Goal: Information Seeking & Learning: Check status

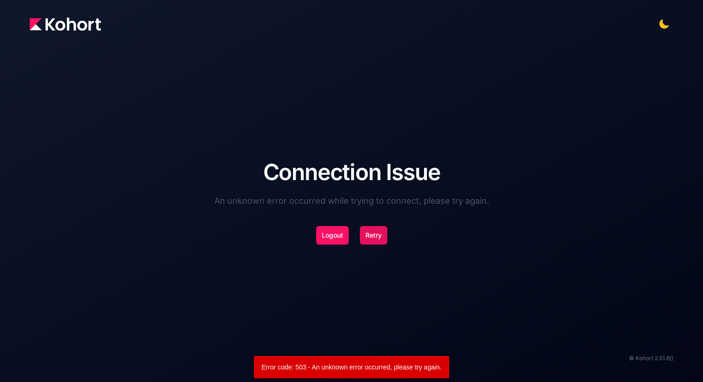
click at [370, 234] on button "Retry" at bounding box center [373, 235] width 27 height 19
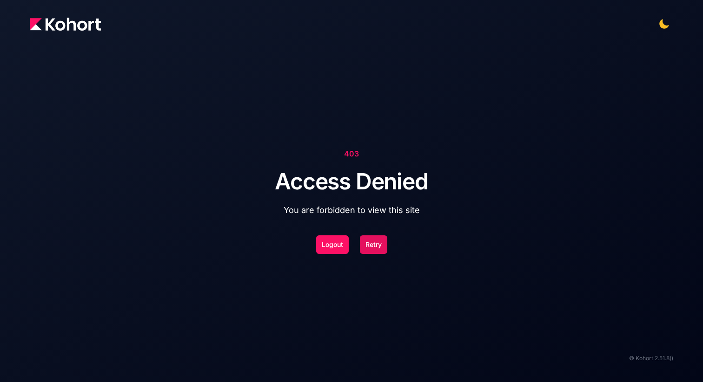
click at [380, 245] on button "Retry" at bounding box center [373, 245] width 27 height 19
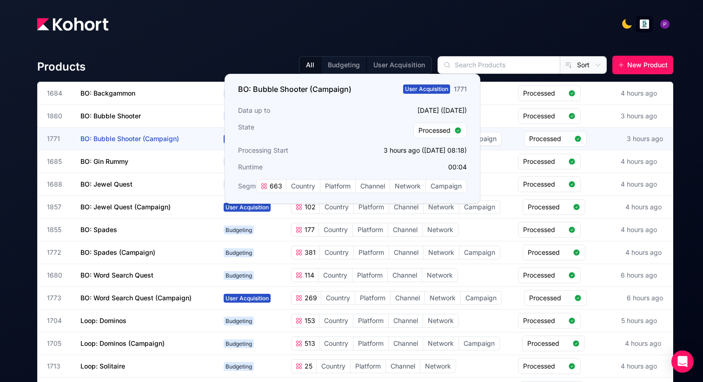
click at [122, 141] on span "BO: Bubble Shooter (Campaign)" at bounding box center [129, 139] width 99 height 8
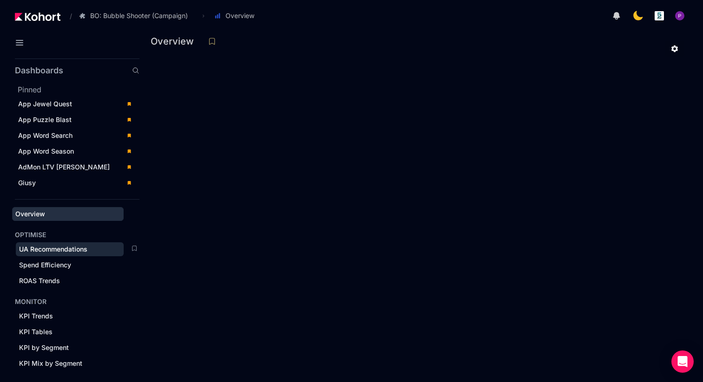
scroll to position [44, 0]
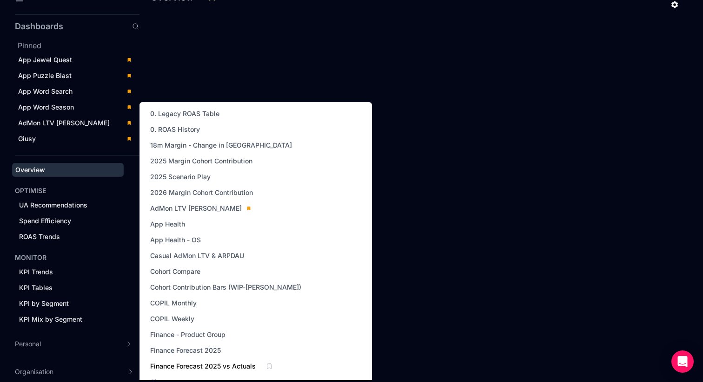
click at [188, 366] on span "Finance Forecast 2025 vs Actuals" at bounding box center [202, 366] width 105 height 9
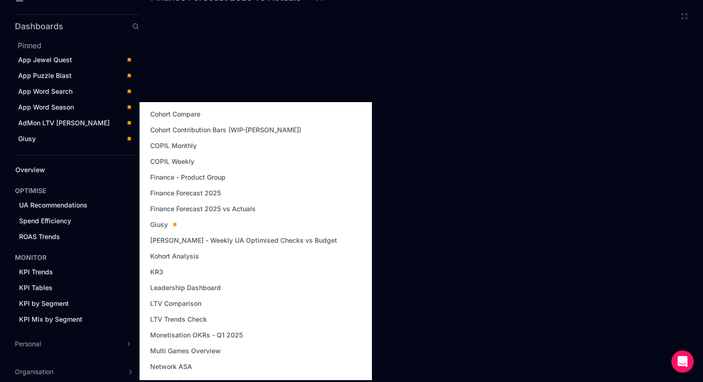
scroll to position [185, 0]
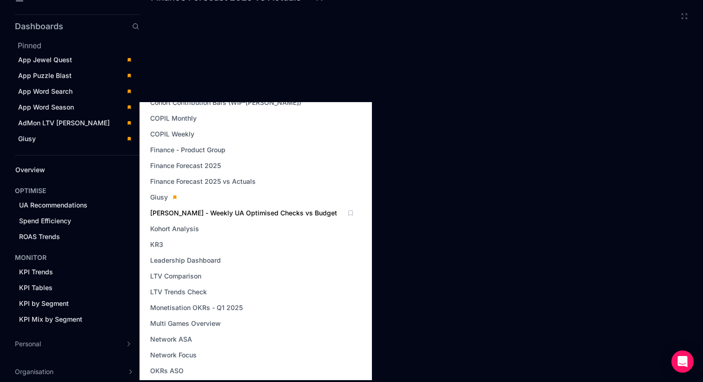
click at [194, 211] on span "Kevin - Weekly UA Optimised Checks vs Budget" at bounding box center [243, 213] width 187 height 9
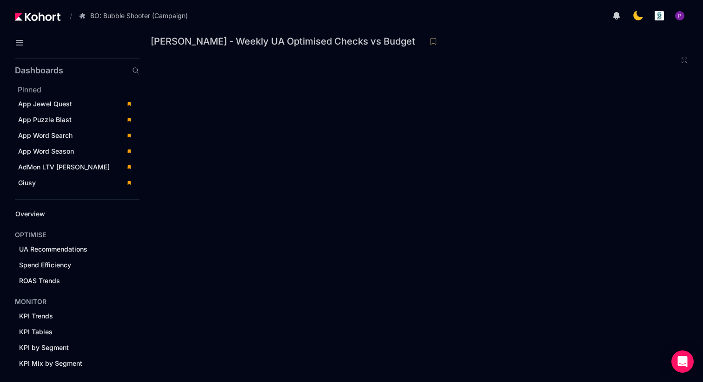
scroll to position [44, 0]
